Goal: Find specific page/section: Find specific page/section

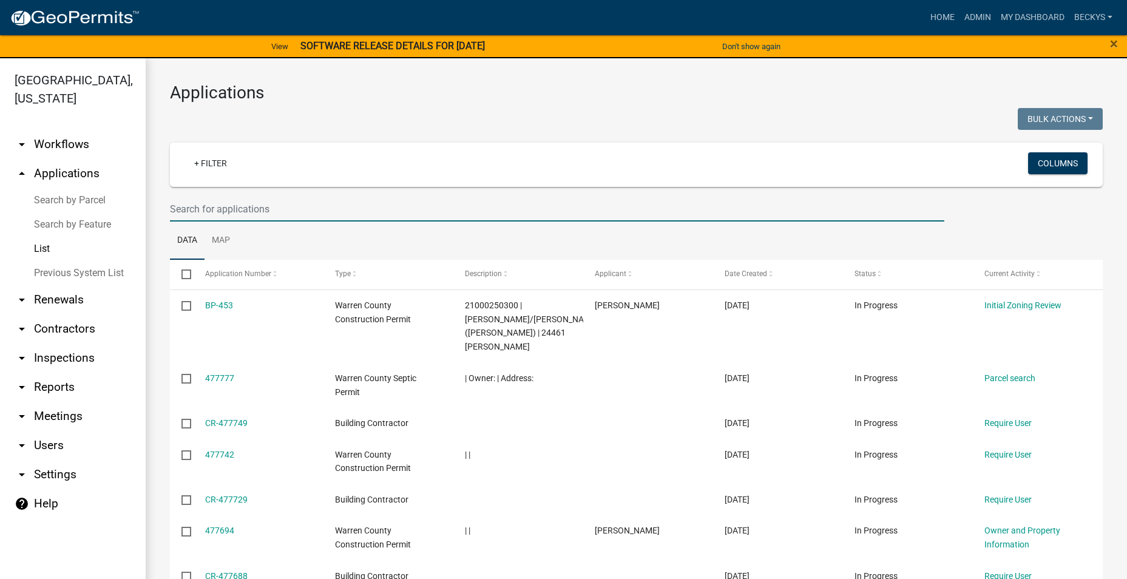
click at [194, 208] on input "text" at bounding box center [557, 209] width 775 height 25
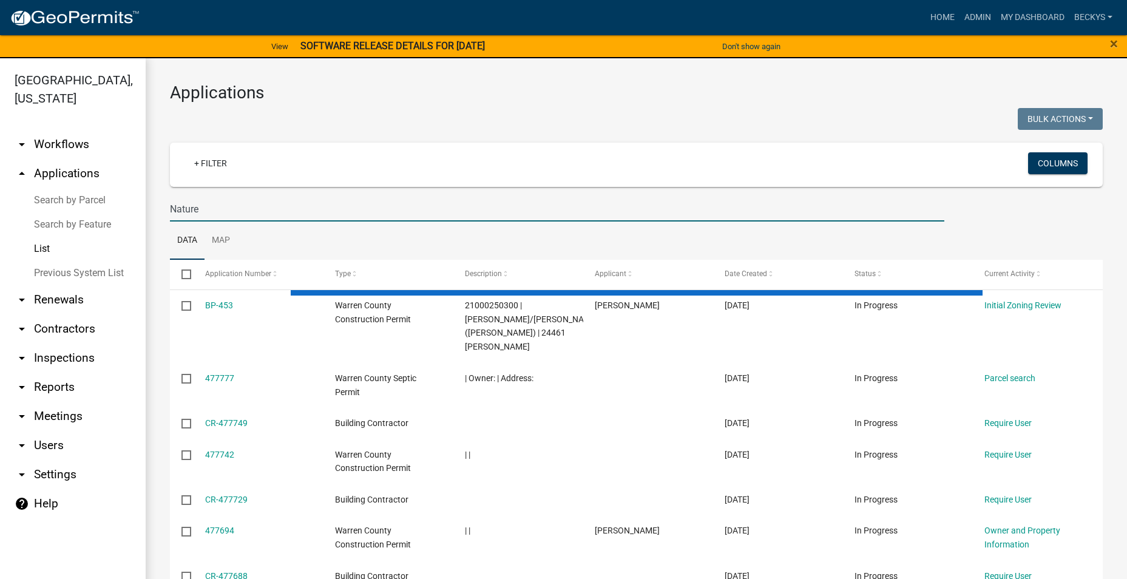
type input "Nature"
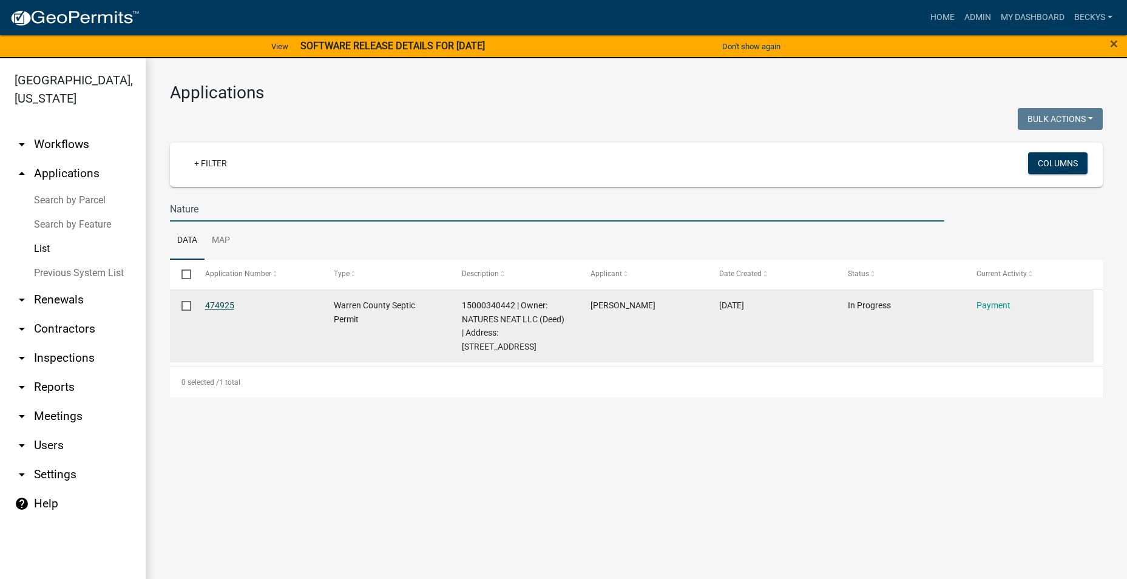
click at [220, 301] on link "474925" at bounding box center [219, 305] width 29 height 10
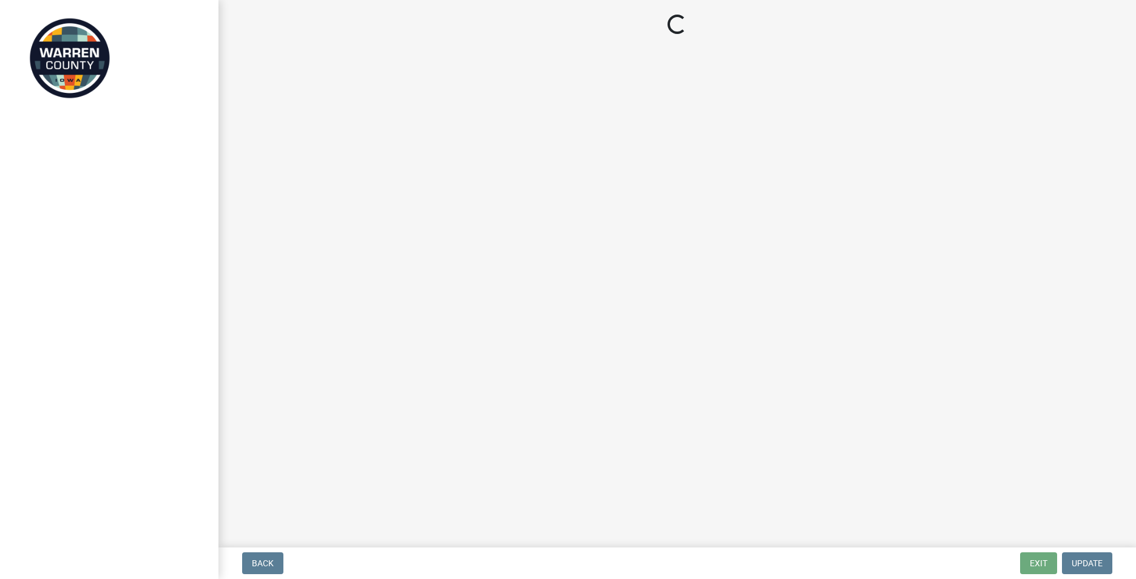
select select "3: 3"
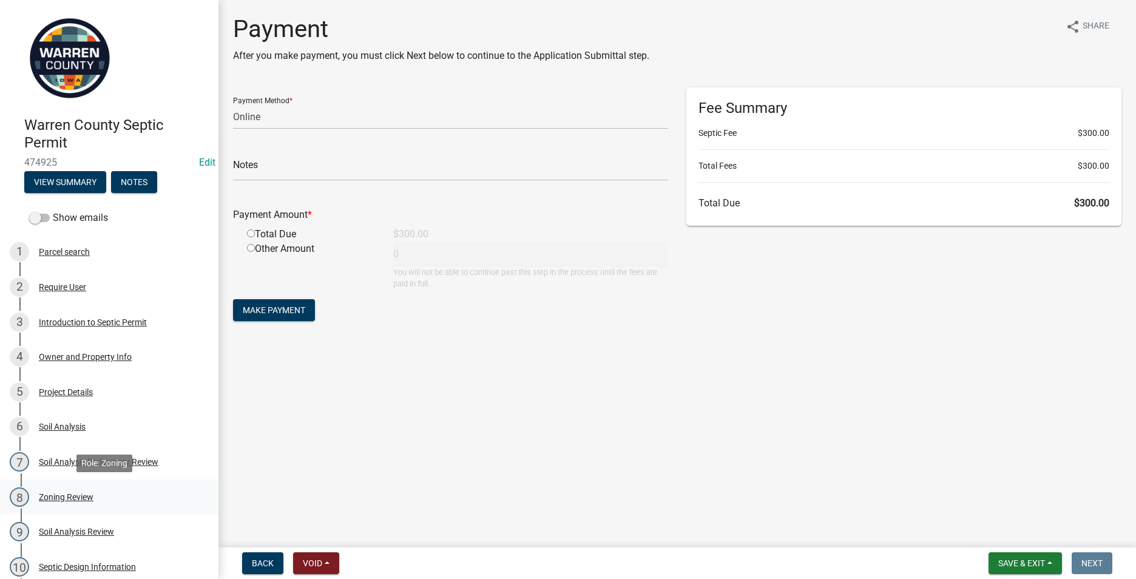
click at [69, 499] on div "Zoning Review" at bounding box center [66, 497] width 55 height 8
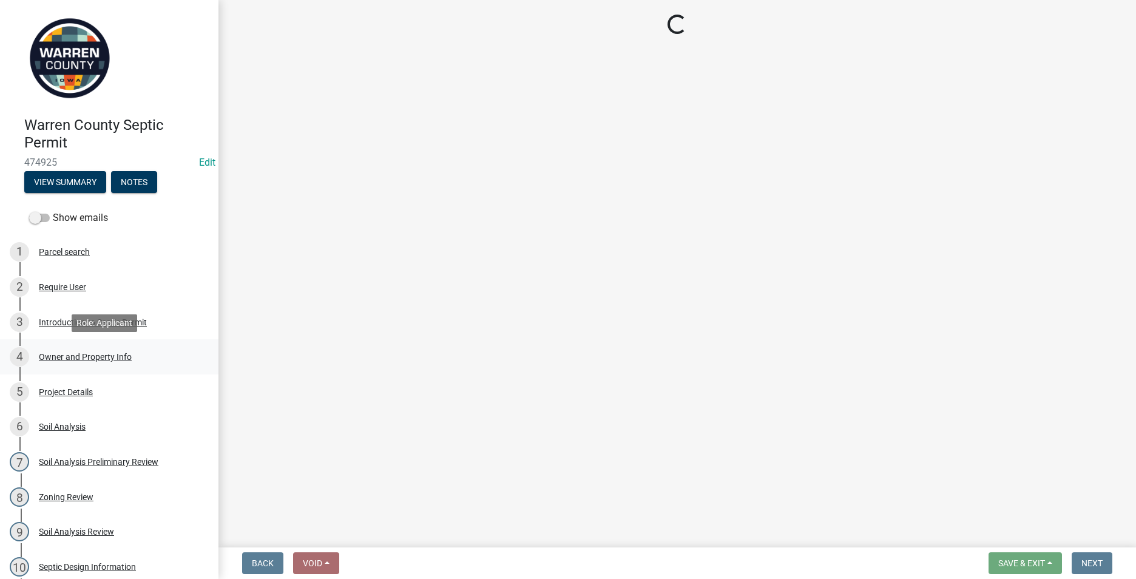
click at [75, 349] on div "4 Owner and Property Info" at bounding box center [104, 356] width 189 height 19
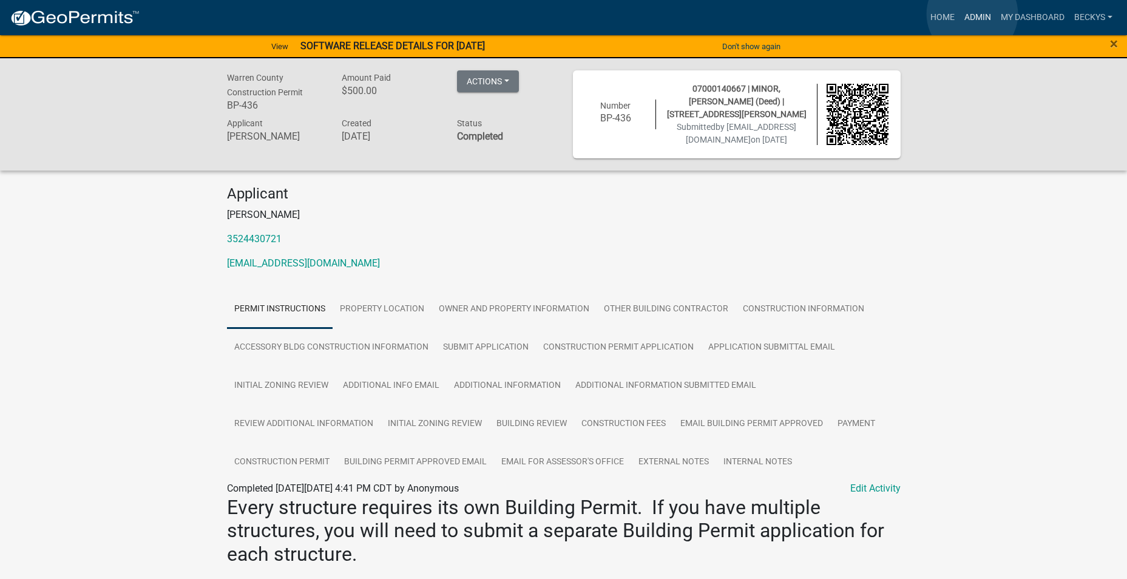
click at [972, 14] on link "Admin" at bounding box center [978, 17] width 36 height 23
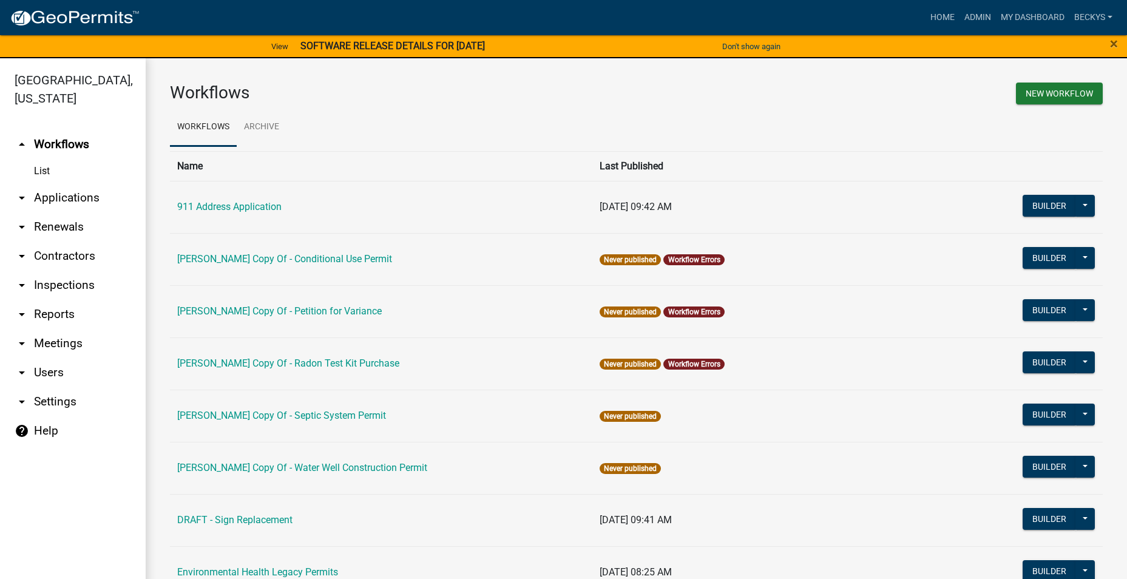
click at [78, 183] on link "arrow_drop_down Applications" at bounding box center [73, 197] width 146 height 29
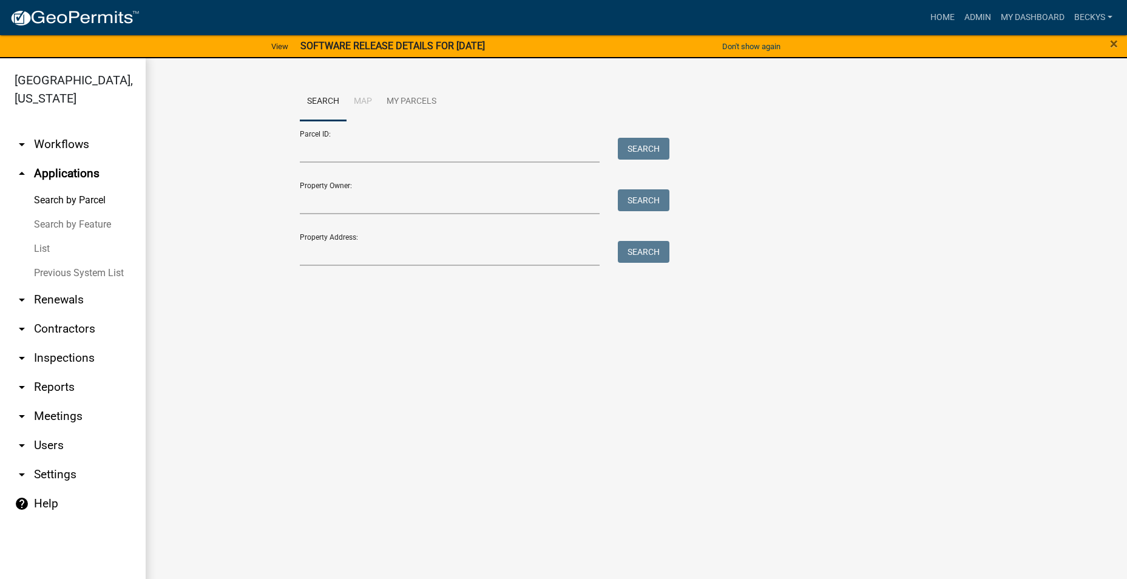
click at [52, 237] on link "List" at bounding box center [73, 249] width 146 height 24
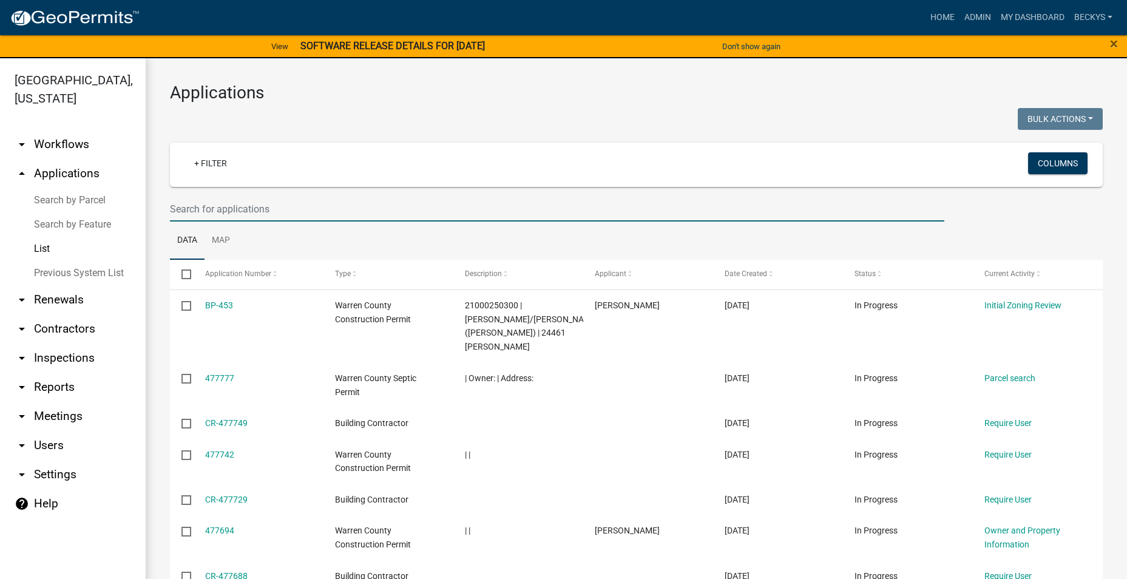
click at [176, 204] on input "text" at bounding box center [557, 209] width 775 height 25
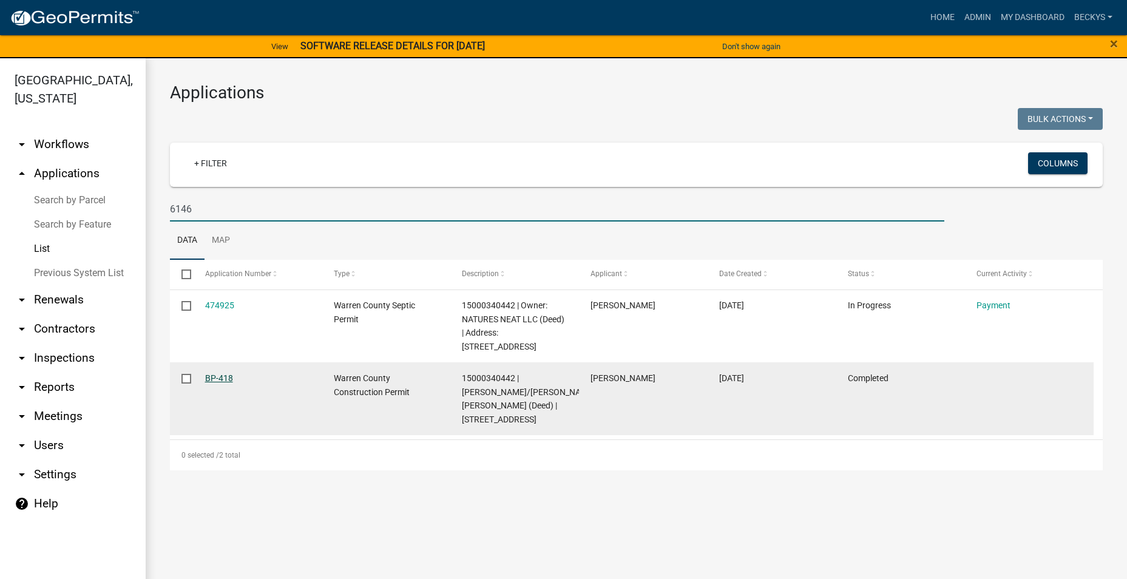
type input "6146"
click at [226, 373] on link "BP-418" at bounding box center [219, 378] width 28 height 10
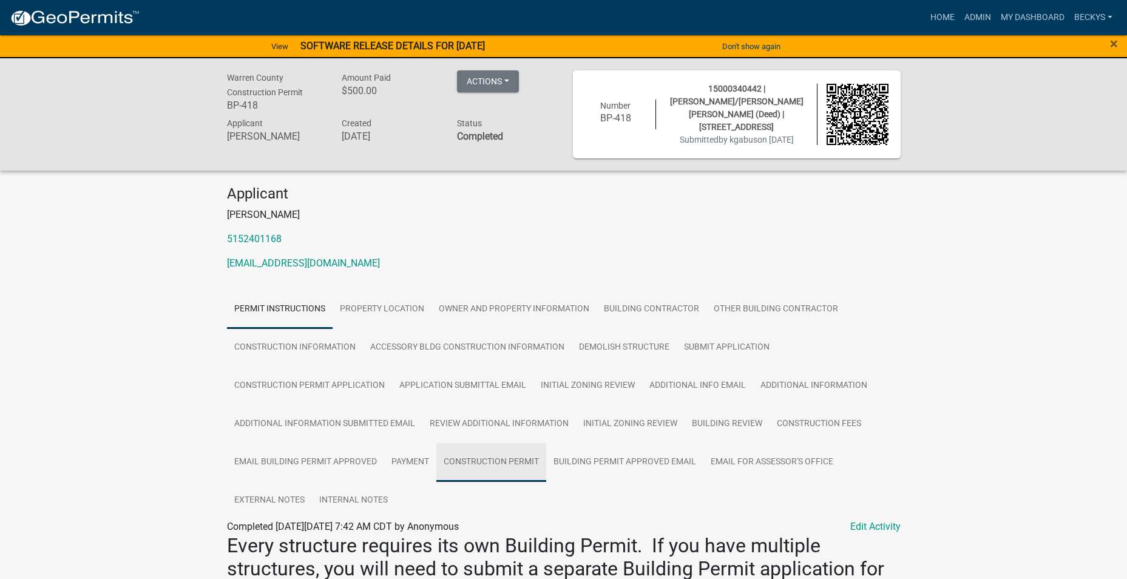
click at [468, 457] on link "Construction Permit" at bounding box center [491, 462] width 110 height 39
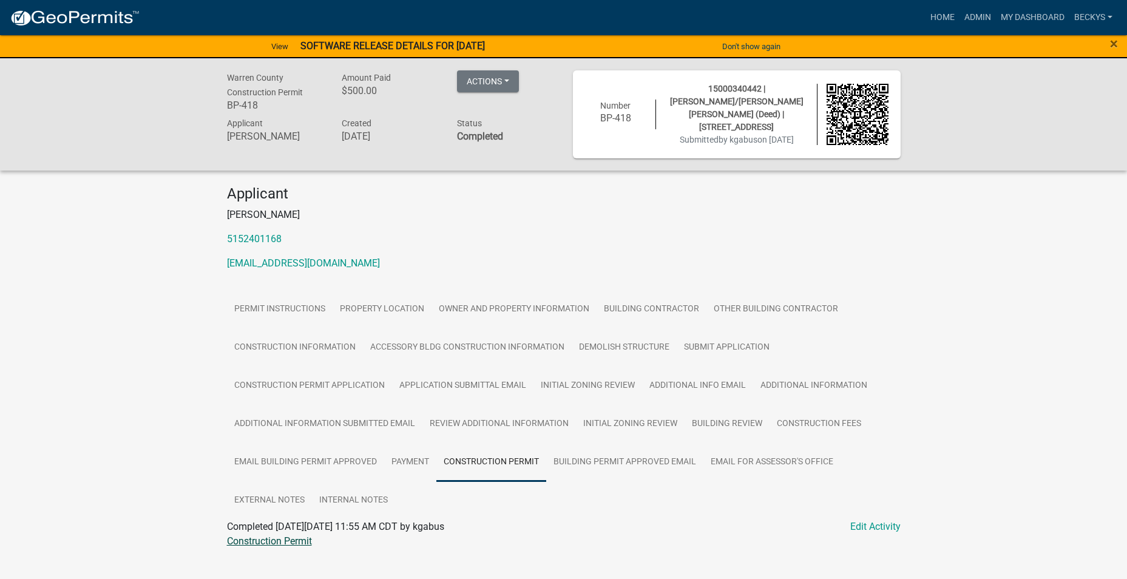
click at [286, 535] on link "Construction Permit" at bounding box center [269, 541] width 85 height 12
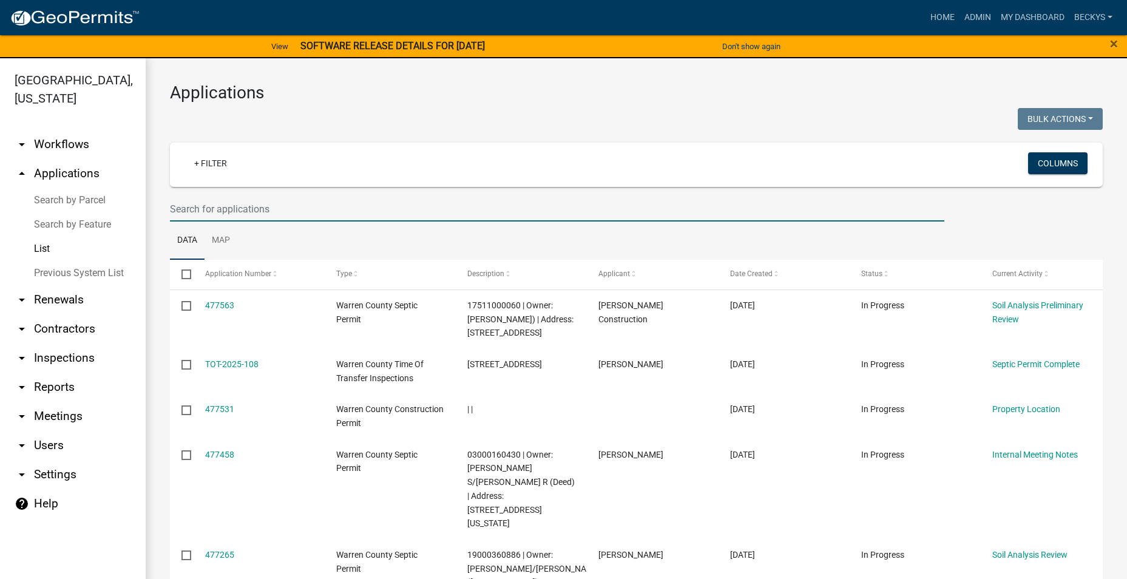
click at [179, 214] on input "text" at bounding box center [557, 209] width 775 height 25
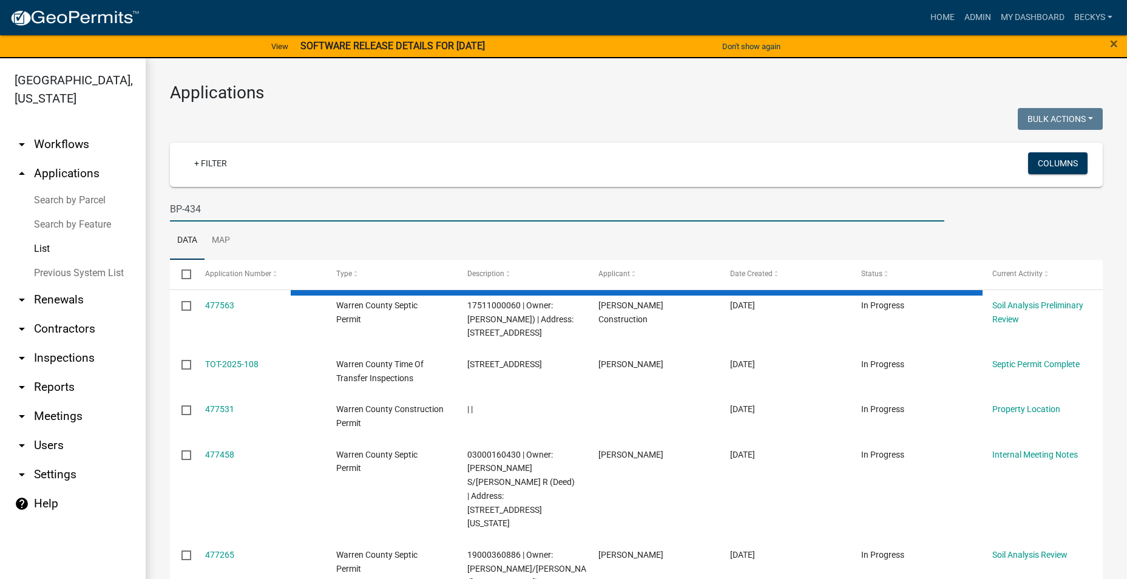
type input "BP-434"
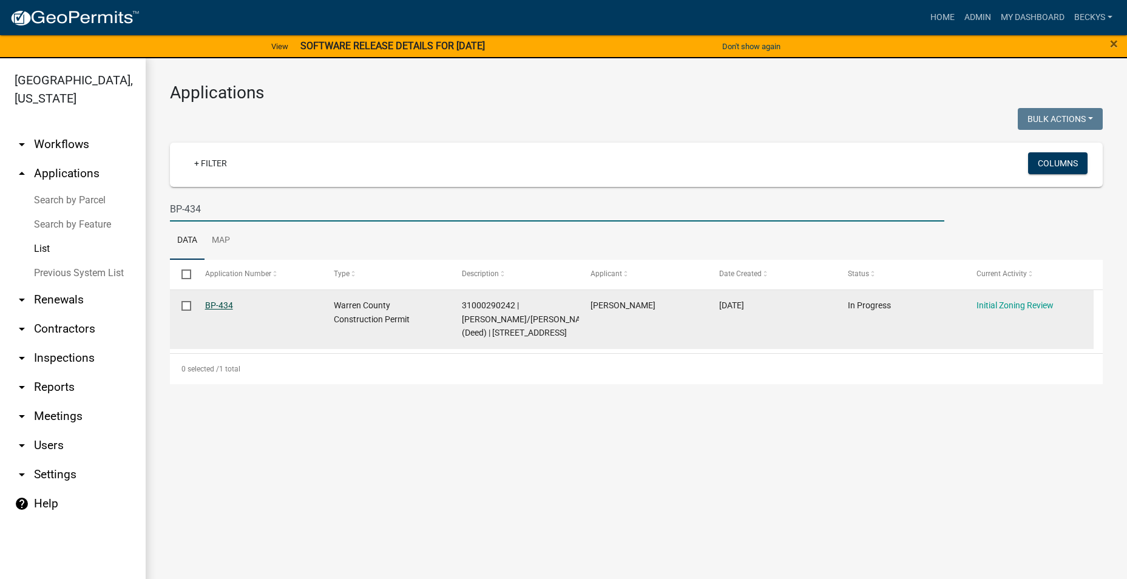
click at [217, 307] on link "BP-434" at bounding box center [219, 305] width 28 height 10
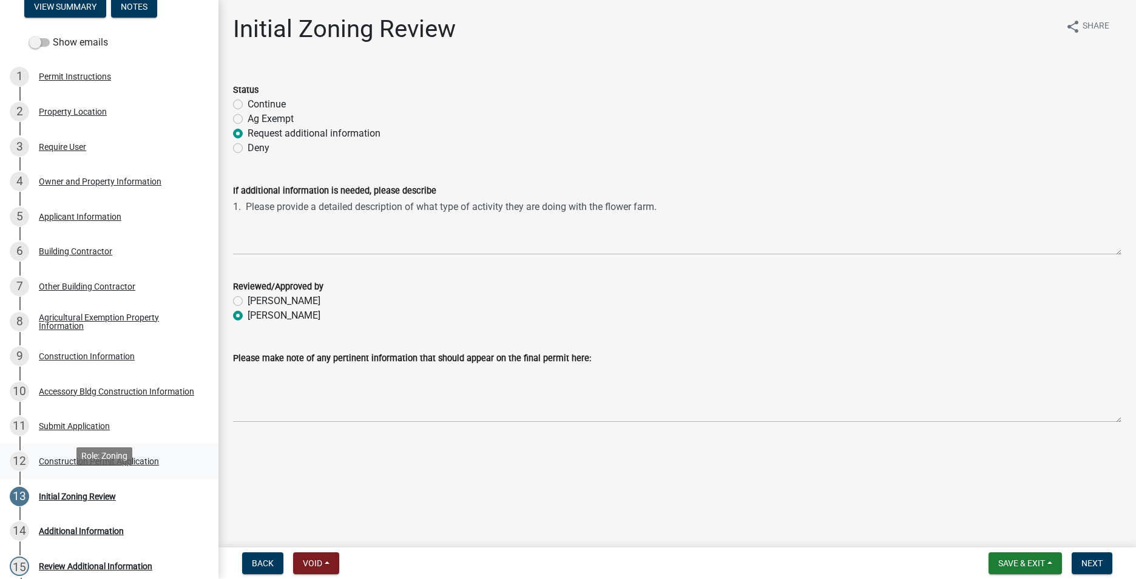
scroll to position [182, 0]
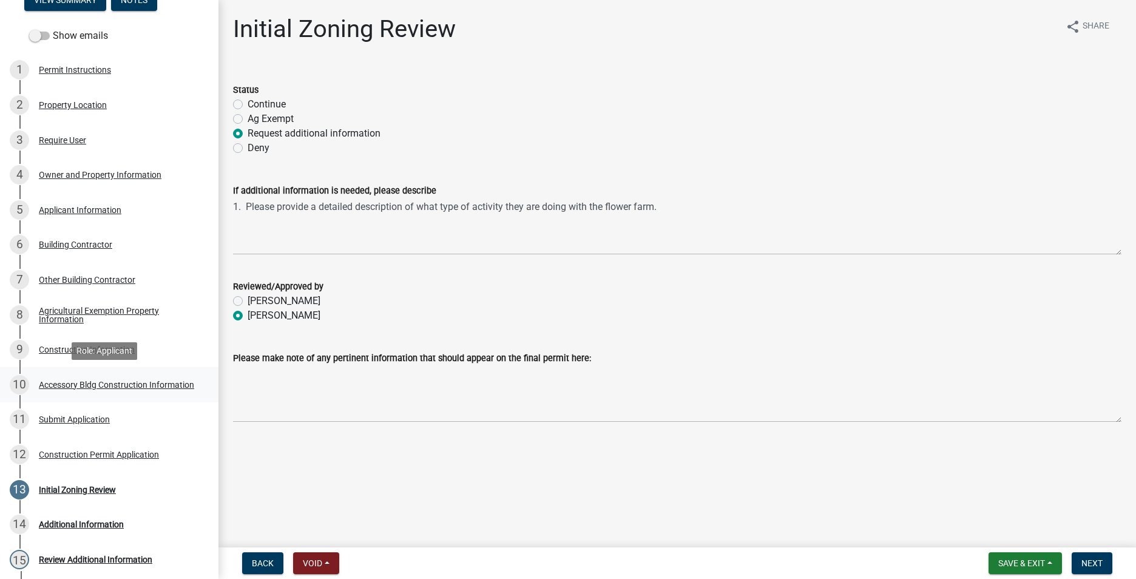
click at [60, 381] on div "Accessory Bldg Construction Information" at bounding box center [116, 385] width 155 height 8
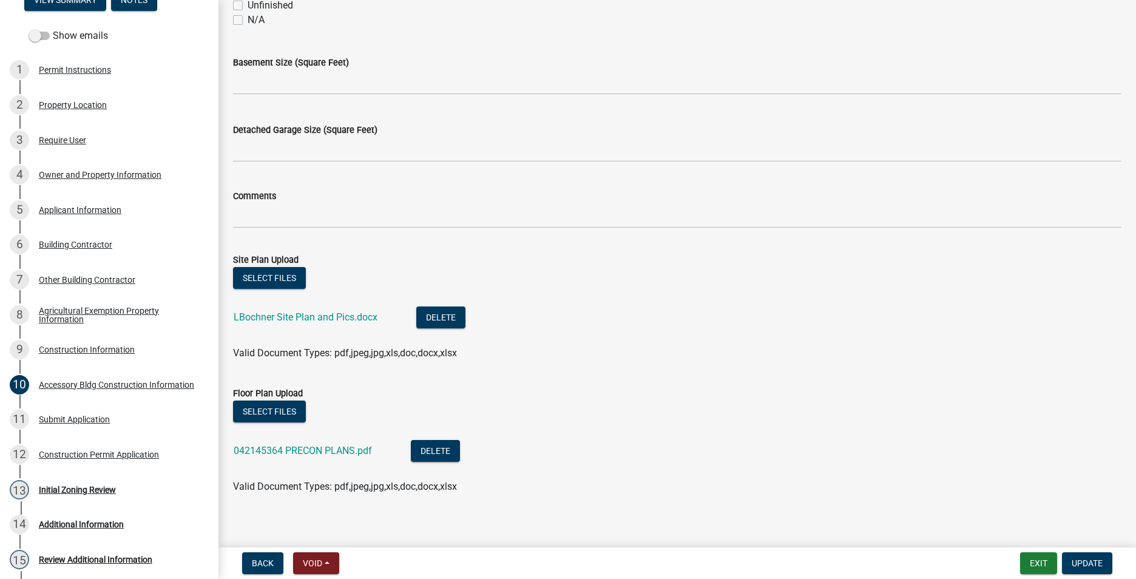
scroll to position [485, 0]
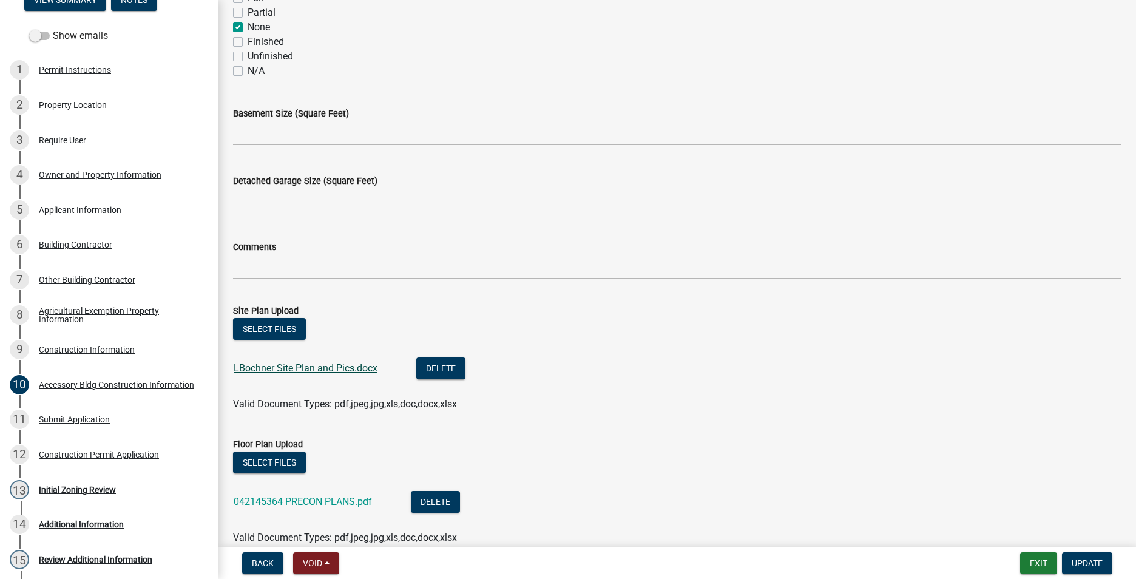
click at [308, 366] on link "LBochner Site Plan and Pics.docx" at bounding box center [306, 368] width 144 height 12
